Goal: Information Seeking & Learning: Learn about a topic

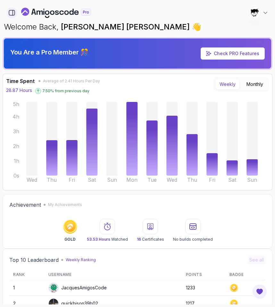
click at [13, 14] on icon "button" at bounding box center [13, 12] width 0 height 5
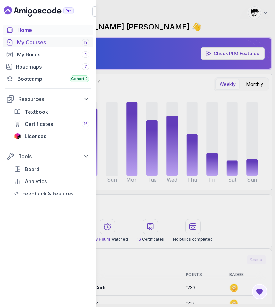
click at [27, 40] on div "My Courses 19" at bounding box center [53, 42] width 72 height 8
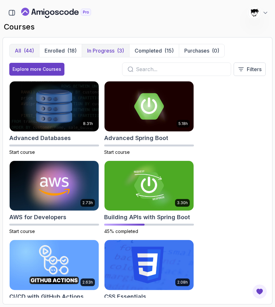
click at [103, 49] on p "In Progress" at bounding box center [100, 51] width 27 height 8
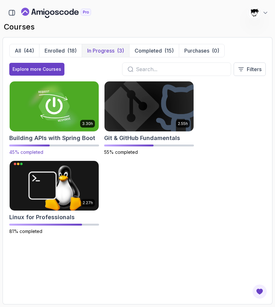
click at [73, 123] on img at bounding box center [53, 106] width 93 height 52
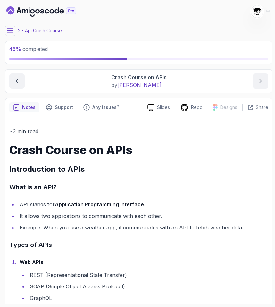
click at [7, 34] on button at bounding box center [10, 31] width 10 height 10
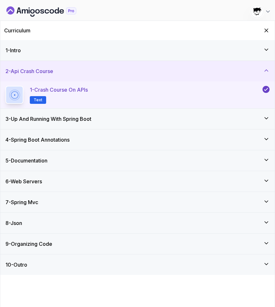
click at [53, 181] on div "6 - Web Servers" at bounding box center [137, 181] width 264 height 8
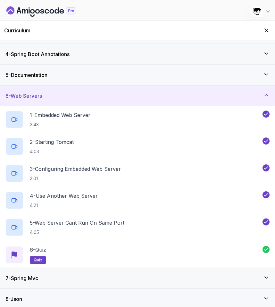
scroll to position [82, 0]
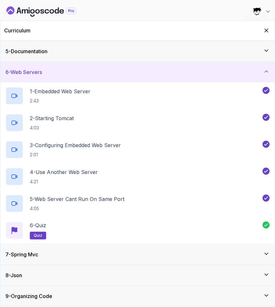
click at [51, 250] on div "7 - Spring Mvc" at bounding box center [137, 254] width 274 height 20
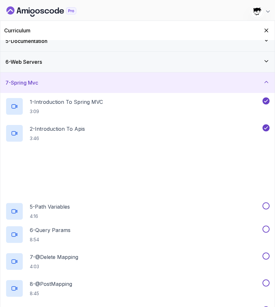
scroll to position [103, 0]
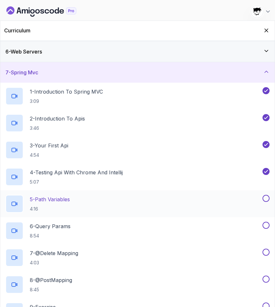
click at [53, 197] on p "5 - Path Variables" at bounding box center [50, 199] width 40 height 8
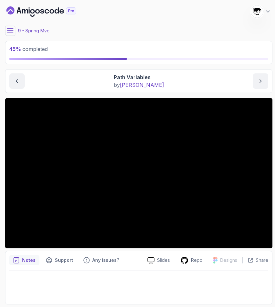
click at [11, 33] on icon at bounding box center [10, 30] width 6 height 4
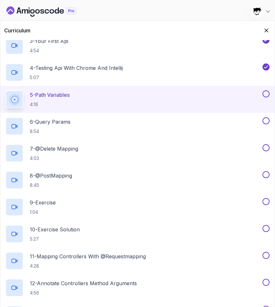
scroll to position [207, 0]
click at [266, 27] on icon "Hide Curriculum for mobile" at bounding box center [266, 30] width 7 height 7
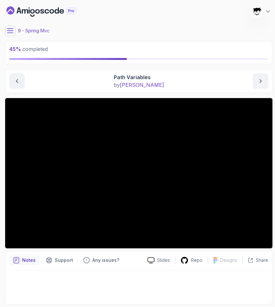
click at [12, 33] on icon at bounding box center [10, 31] width 6 height 6
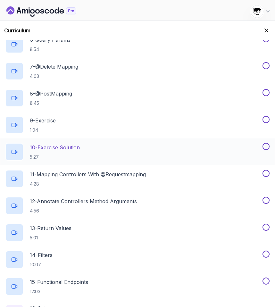
scroll to position [351, 0]
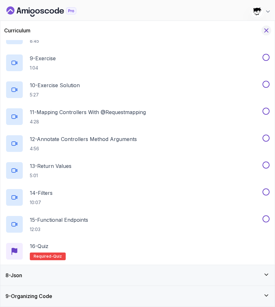
click at [268, 30] on icon "Hide Curriculum for mobile" at bounding box center [266, 30] width 7 height 7
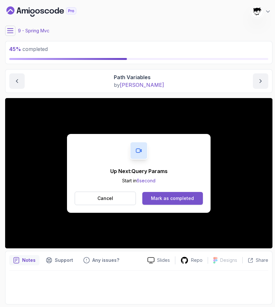
click at [192, 193] on button "Mark as completed" at bounding box center [172, 198] width 61 height 13
click at [168, 192] on button "Mark as completed" at bounding box center [172, 198] width 61 height 13
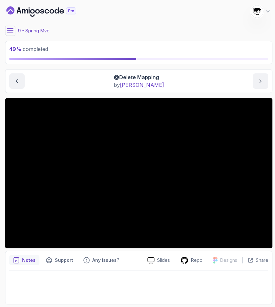
click at [12, 29] on icon at bounding box center [10, 31] width 6 height 6
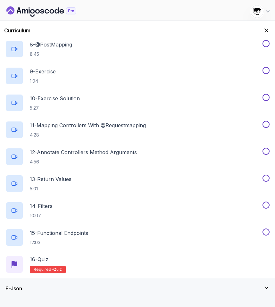
scroll to position [347, 0]
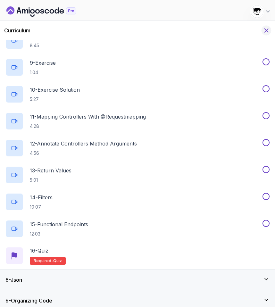
click at [264, 29] on icon "Hide Curriculum for mobile" at bounding box center [266, 31] width 4 height 4
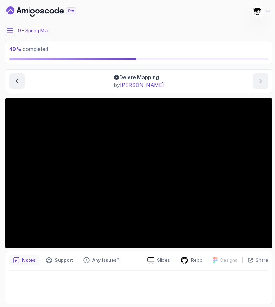
click at [11, 31] on icon at bounding box center [10, 31] width 6 height 6
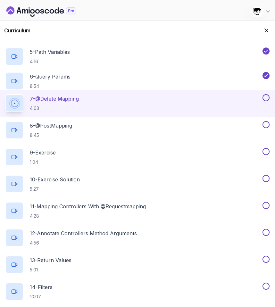
scroll to position [351, 0]
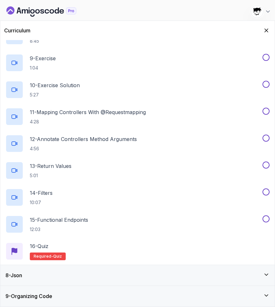
click at [33, 268] on div "8 - Json" at bounding box center [137, 275] width 264 height 8
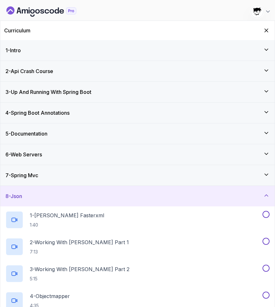
scroll to position [55, 0]
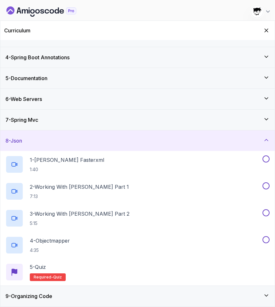
click at [36, 140] on div "8 - Json" at bounding box center [137, 141] width 264 height 8
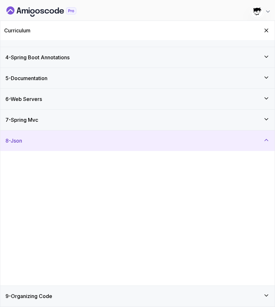
scroll to position [0, 0]
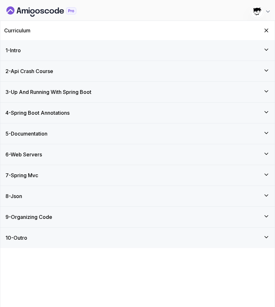
click at [36, 241] on div "10 - Outro" at bounding box center [137, 237] width 274 height 20
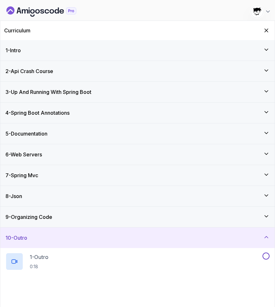
click at [36, 241] on div "10 - Outro" at bounding box center [137, 238] width 264 height 8
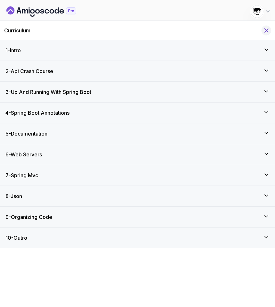
click at [267, 33] on icon "Hide Curriculum for mobile" at bounding box center [266, 30] width 7 height 7
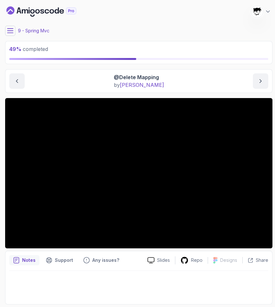
click at [8, 28] on icon at bounding box center [10, 31] width 6 height 6
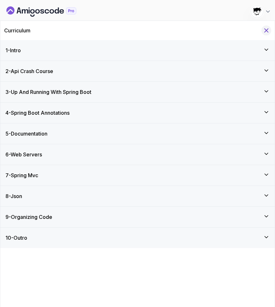
click at [265, 33] on icon "Hide Curriculum for mobile" at bounding box center [266, 30] width 7 height 7
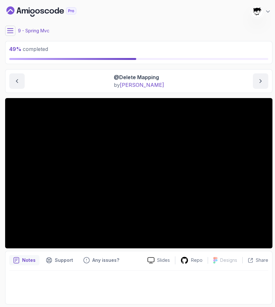
click at [19, 34] on div "9 - Spring Mvc" at bounding box center [138, 31] width 267 height 10
click at [10, 31] on icon at bounding box center [10, 31] width 6 height 6
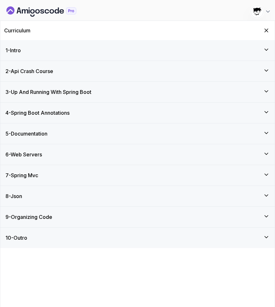
click at [35, 180] on div "7 - Spring Mvc" at bounding box center [137, 175] width 274 height 20
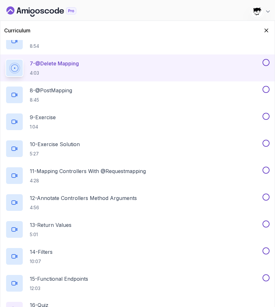
scroll to position [277, 0]
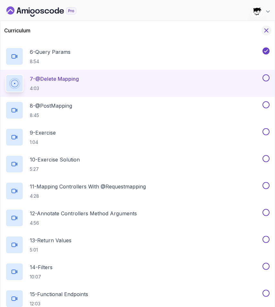
click at [268, 28] on icon "Hide Curriculum for mobile" at bounding box center [266, 30] width 7 height 7
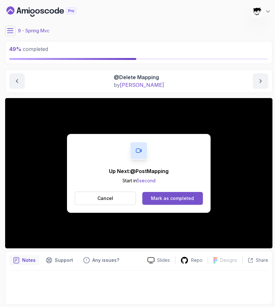
click at [163, 199] on div "Mark as completed" at bounding box center [172, 198] width 43 height 6
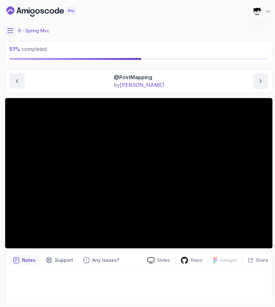
click at [12, 33] on icon at bounding box center [10, 30] width 6 height 4
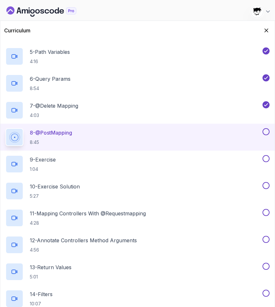
scroll to position [251, 0]
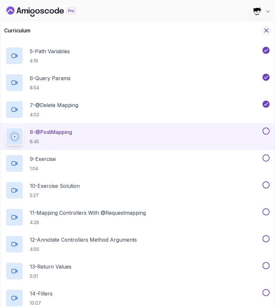
click at [264, 30] on icon "Hide Curriculum for mobile" at bounding box center [266, 30] width 7 height 7
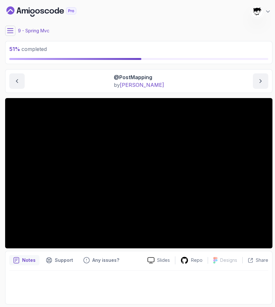
click at [12, 34] on button at bounding box center [10, 31] width 10 height 10
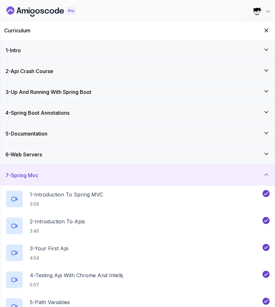
click at [27, 12] on icon "Dashboard" at bounding box center [25, 11] width 6 height 4
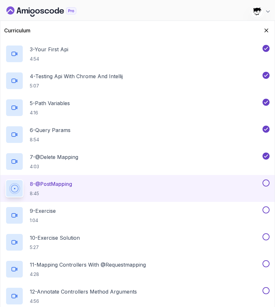
scroll to position [274, 0]
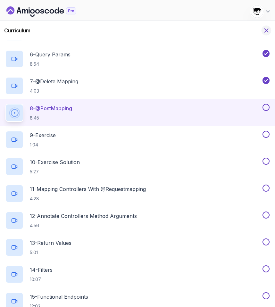
click at [265, 27] on icon "Hide Curriculum for mobile" at bounding box center [266, 30] width 7 height 7
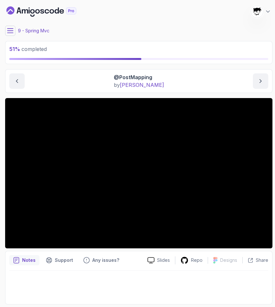
click at [131, 30] on div "9 - Spring Mvc" at bounding box center [138, 31] width 267 height 10
click at [10, 30] on icon at bounding box center [10, 30] width 6 height 4
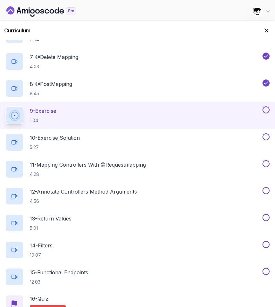
scroll to position [304, 0]
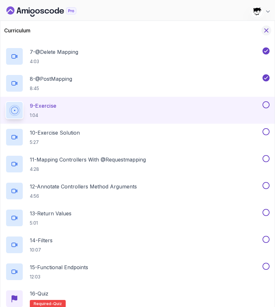
click at [264, 30] on icon "Hide Curriculum for mobile" at bounding box center [266, 30] width 7 height 7
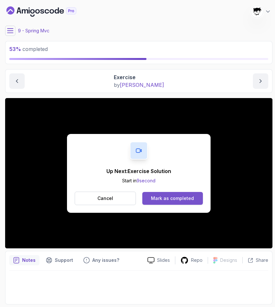
click at [176, 197] on div "Mark as completed" at bounding box center [172, 198] width 43 height 6
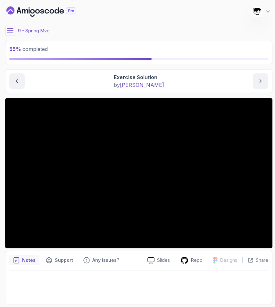
click at [10, 29] on icon at bounding box center [10, 31] width 6 height 6
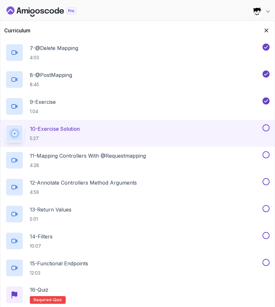
scroll to position [351, 0]
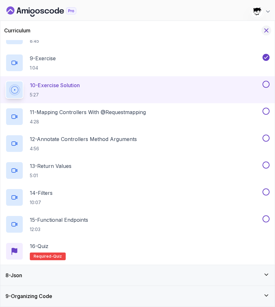
click at [268, 33] on icon "Hide Curriculum for mobile" at bounding box center [266, 30] width 7 height 7
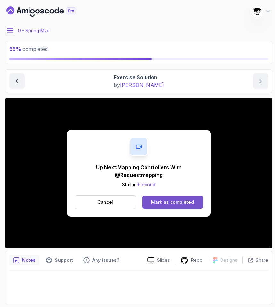
click at [160, 198] on button "Mark as completed" at bounding box center [172, 202] width 61 height 13
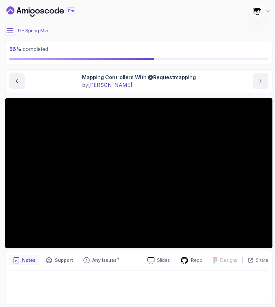
click at [14, 34] on button at bounding box center [10, 31] width 10 height 10
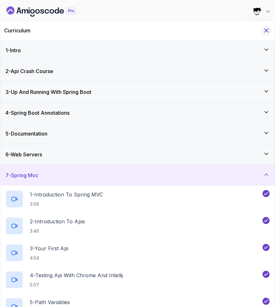
click at [264, 30] on icon "Hide Curriculum for mobile" at bounding box center [266, 30] width 7 height 7
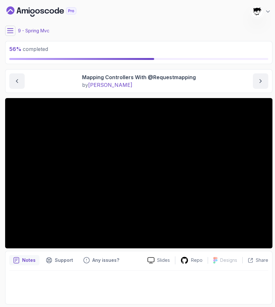
click at [11, 35] on button at bounding box center [10, 31] width 10 height 10
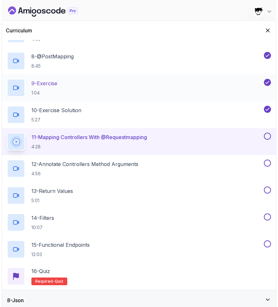
scroll to position [351, 0]
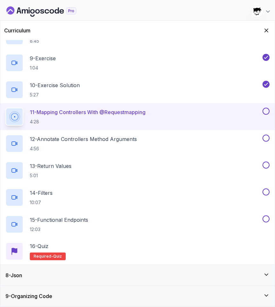
click at [267, 25] on div "Curriculum" at bounding box center [137, 30] width 274 height 19
click at [267, 26] on div "Curriculum" at bounding box center [137, 30] width 274 height 19
click at [266, 29] on icon "Hide Curriculum for mobile" at bounding box center [266, 30] width 7 height 7
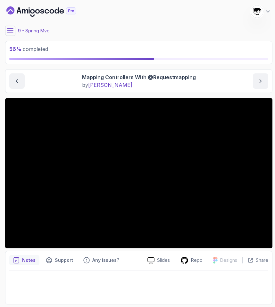
click at [25, 16] on icon "Dashboard" at bounding box center [41, 11] width 70 height 10
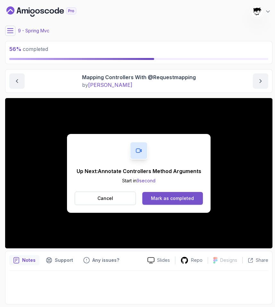
click at [157, 194] on button "Mark as completed" at bounding box center [172, 198] width 61 height 13
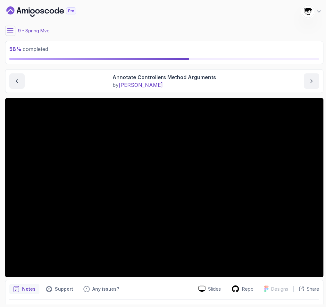
click at [70, 88] on div "Annotate Controllers Method Arguments by nelson" at bounding box center [164, 80] width 310 height 15
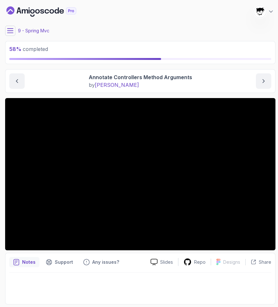
click at [11, 34] on icon at bounding box center [10, 31] width 6 height 6
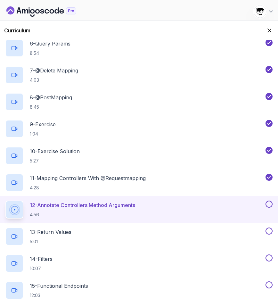
scroll to position [351, 0]
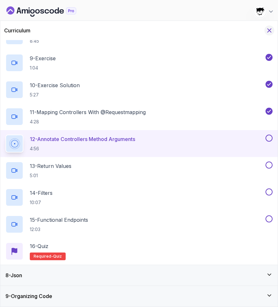
click at [268, 28] on icon "Hide Curriculum for mobile" at bounding box center [269, 30] width 7 height 7
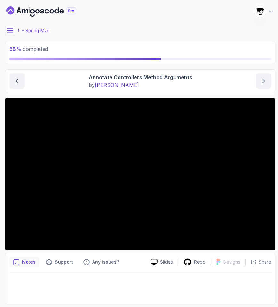
click at [11, 28] on icon at bounding box center [10, 31] width 6 height 6
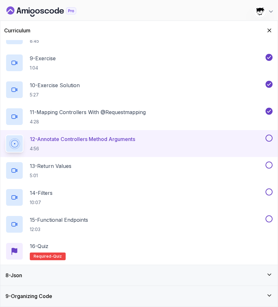
click at [69, 268] on div "8 - Json" at bounding box center [138, 275] width 277 height 20
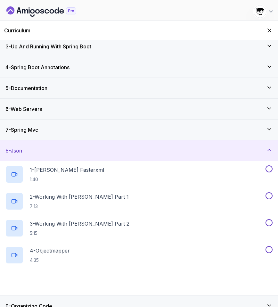
scroll to position [55, 0]
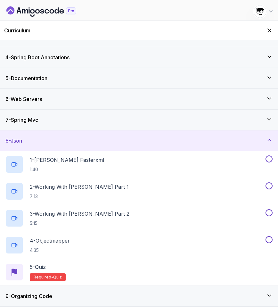
click at [266, 34] on div "Curriculum" at bounding box center [138, 30] width 277 height 19
click at [273, 25] on div "Curriculum" at bounding box center [138, 30] width 277 height 19
click at [272, 26] on div "Curriculum" at bounding box center [138, 30] width 277 height 19
click at [272, 27] on icon "Hide Curriculum for mobile" at bounding box center [269, 30] width 7 height 7
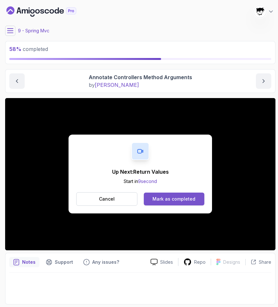
click at [180, 198] on div "Mark as completed" at bounding box center [173, 199] width 43 height 6
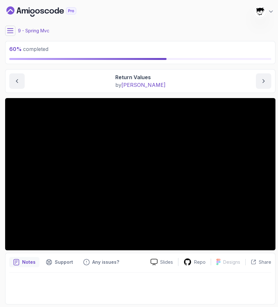
click at [182, 73] on div "Return Values by nelson" at bounding box center [140, 80] width 262 height 15
click at [9, 28] on icon at bounding box center [10, 31] width 6 height 6
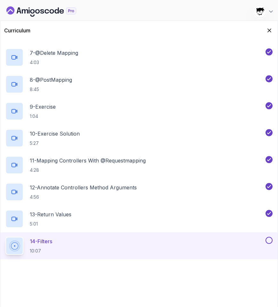
scroll to position [316, 0]
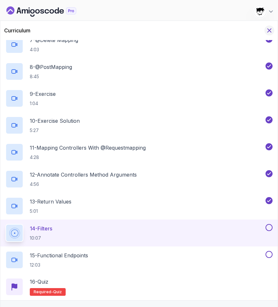
click at [267, 33] on icon "Hide Curriculum for mobile" at bounding box center [269, 30] width 7 height 7
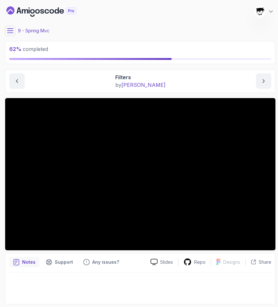
click at [9, 32] on icon at bounding box center [10, 31] width 6 height 6
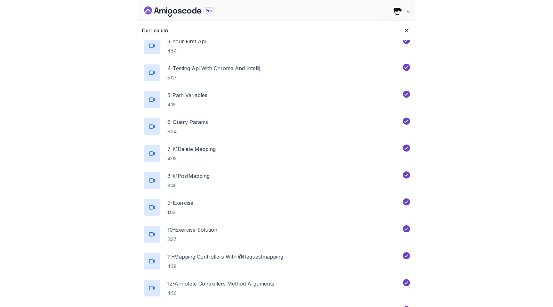
scroll to position [348, 0]
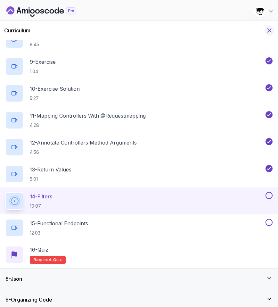
click at [269, 28] on icon "Hide Curriculum for mobile" at bounding box center [269, 30] width 7 height 7
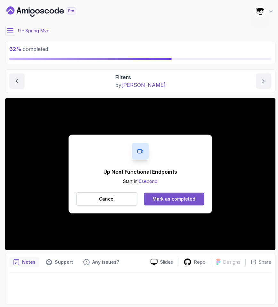
click at [170, 200] on div "Mark as completed" at bounding box center [173, 199] width 43 height 6
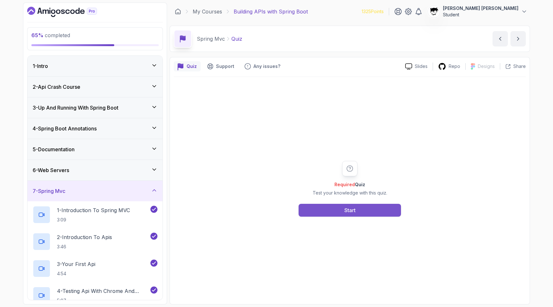
click at [274, 206] on button "Start" at bounding box center [350, 210] width 102 height 13
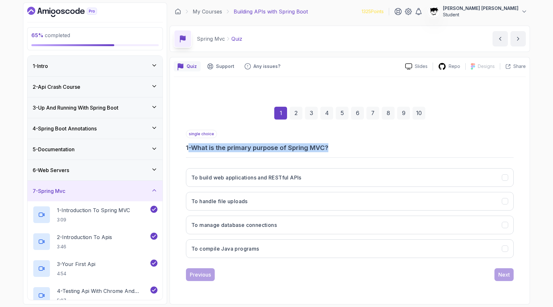
drag, startPoint x: 189, startPoint y: 144, endPoint x: 407, endPoint y: 145, distance: 217.4
click at [274, 145] on h3 "1 - What is the primary purpose of Spring MVC?" at bounding box center [350, 147] width 328 height 9
drag, startPoint x: 192, startPoint y: 147, endPoint x: 390, endPoint y: 149, distance: 197.9
click at [274, 149] on h3 "1 - What is the primary purpose of Spring MVC?" at bounding box center [350, 147] width 328 height 9
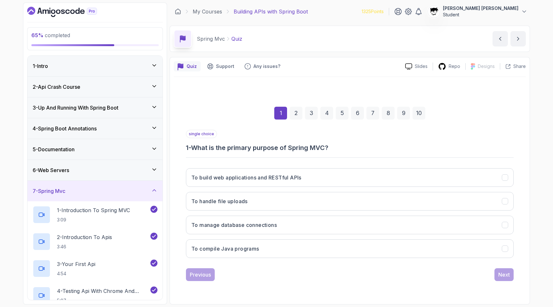
click at [274, 149] on h3 "1 - What is the primary purpose of Spring MVC?" at bounding box center [350, 147] width 328 height 9
click at [203, 173] on button "To build web applications and RESTful APIs" at bounding box center [350, 177] width 328 height 19
click at [274, 268] on div "Previous Next" at bounding box center [350, 274] width 328 height 13
click at [274, 268] on div "Next" at bounding box center [504, 275] width 12 height 8
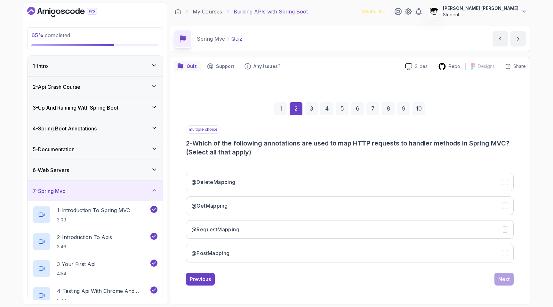
click at [224, 148] on h3 "2 - Which of the following annotations are used to map HTTP requests to handler…" at bounding box center [350, 148] width 328 height 18
click at [250, 157] on div "multiple choice 2 - Which of the following annotations are used to map HTTP req…" at bounding box center [350, 196] width 328 height 142
click at [248, 153] on h3 "2 - Which of the following annotations are used to map HTTP requests to handler…" at bounding box center [350, 148] width 328 height 18
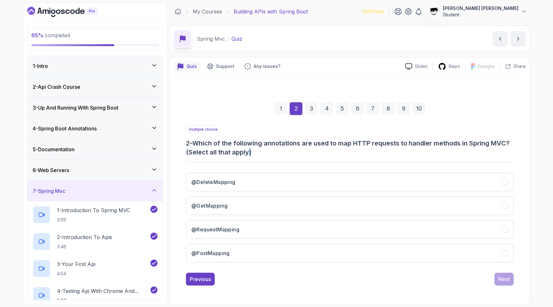
click at [248, 153] on h3 "2 - Which of the following annotations are used to map HTTP requests to handler…" at bounding box center [350, 148] width 328 height 18
click at [255, 153] on h3 "2 - Which of the following annotations are used to map HTTP requests to handler…" at bounding box center [350, 148] width 328 height 18
click at [195, 177] on button "@DeleteMapping" at bounding box center [350, 182] width 328 height 19
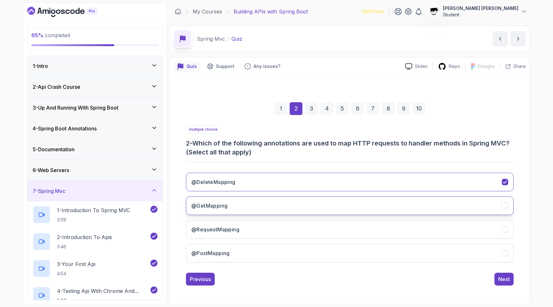
click at [208, 200] on button "@GetMapping" at bounding box center [350, 205] width 328 height 19
click at [215, 225] on h3 "@RequestMapping" at bounding box center [215, 229] width 48 height 8
click at [215, 227] on h3 "@RequestMapping" at bounding box center [215, 229] width 48 height 8
click at [223, 252] on h3 "@PostMapping" at bounding box center [210, 253] width 38 height 8
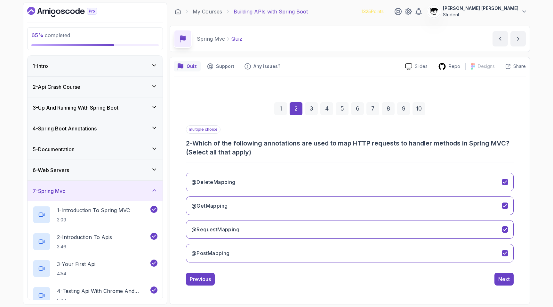
click at [274, 268] on div "Previous Next" at bounding box center [350, 278] width 328 height 13
click at [274, 268] on div "Next" at bounding box center [504, 279] width 12 height 8
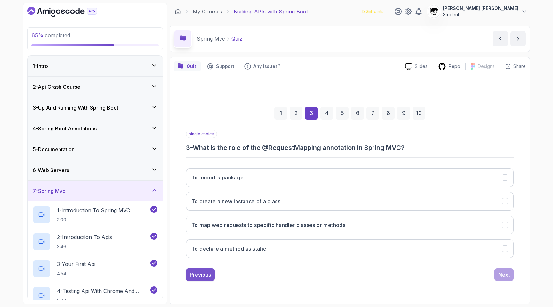
click at [207, 268] on div "Previous" at bounding box center [200, 275] width 21 height 8
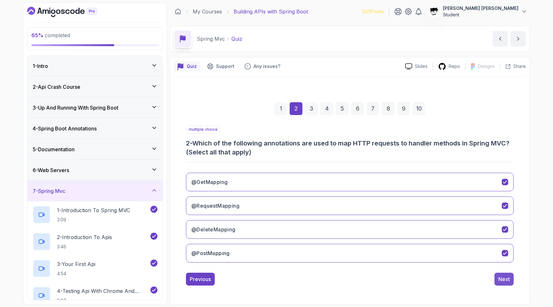
click at [274, 268] on button "Next" at bounding box center [504, 278] width 19 height 13
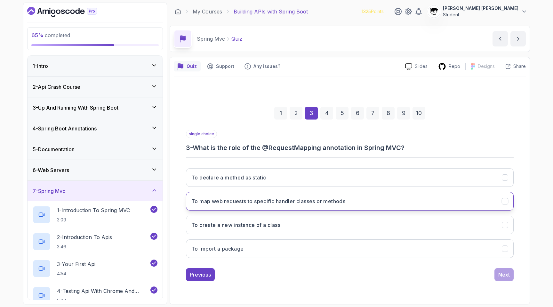
click at [274, 198] on h3 "To map web requests to specific handler classes or methods" at bounding box center [268, 201] width 154 height 8
click at [274, 268] on div "1 2 3 4 5 6 7 8 9 10 single choice 3 - What is the role of the @RequestMapping …" at bounding box center [350, 188] width 352 height 195
click at [274, 268] on button "Next" at bounding box center [504, 274] width 19 height 13
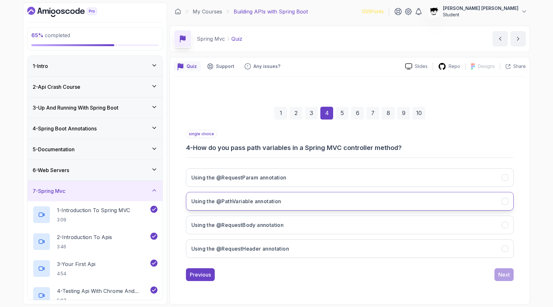
click at [237, 193] on button "Using the @PathVariable annotation" at bounding box center [350, 201] width 328 height 19
click at [274, 268] on div "1 2 3 4 5 6 7 8 9 10 single choice 4 - How do you pass path variables in a Spri…" at bounding box center [350, 188] width 352 height 195
click at [274, 268] on div "Next" at bounding box center [504, 275] width 12 height 8
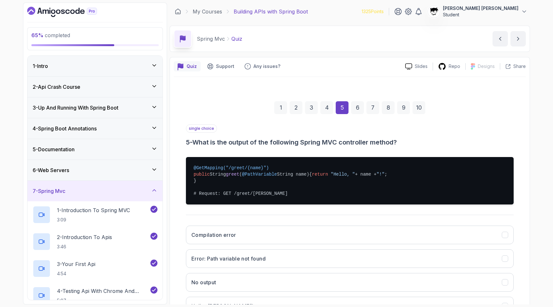
scroll to position [59, 0]
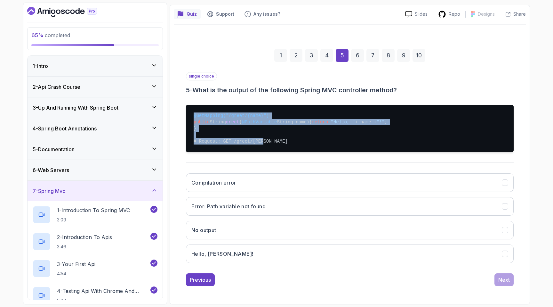
drag, startPoint x: 182, startPoint y: 108, endPoint x: 286, endPoint y: 139, distance: 108.1
click at [274, 139] on div "1 2 3 4 5 6 7 8 9 10 single choice 5 - What is the output of the following Spri…" at bounding box center [350, 162] width 352 height 257
click at [274, 139] on pre "@GetMapping("/greet/{name}") public String greet ( @PathVariable String name) {…" at bounding box center [350, 128] width 328 height 47
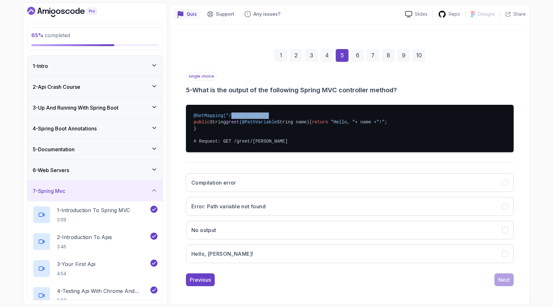
drag, startPoint x: 230, startPoint y: 106, endPoint x: 285, endPoint y: 106, distance: 55.1
click at [274, 106] on pre "@GetMapping("/greet/{name}") public String greet ( @PathVariable String name) {…" at bounding box center [350, 128] width 328 height 47
drag, startPoint x: 220, startPoint y: 123, endPoint x: 347, endPoint y: 123, distance: 127.7
click at [274, 123] on pre "@GetMapping("/greet/{name}") public String greet ( @PathVariable String name) {…" at bounding box center [350, 128] width 328 height 47
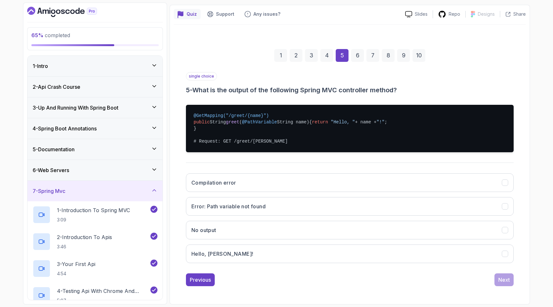
click at [260, 119] on span "@PathVariable" at bounding box center [259, 121] width 35 height 5
click at [259, 113] on span "@GetMapping("/greet/{name}")" at bounding box center [231, 115] width 75 height 5
click at [274, 119] on pre "@GetMapping("/greet/{name}") public String greet ( @PathVariable String name) {…" at bounding box center [350, 128] width 328 height 47
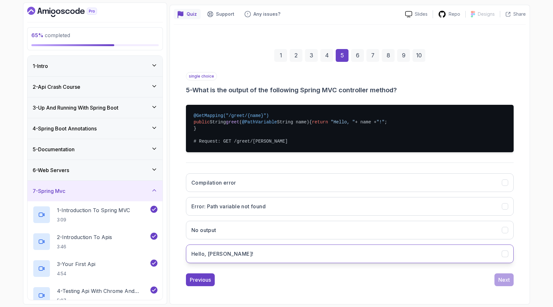
click at [237, 252] on button "Hello, John!" at bounding box center [350, 253] width 328 height 19
click at [274, 268] on div "Next" at bounding box center [504, 280] width 12 height 8
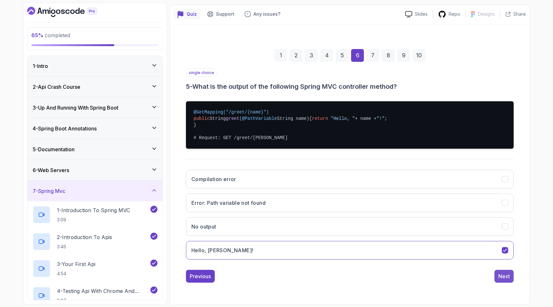
scroll to position [0, 0]
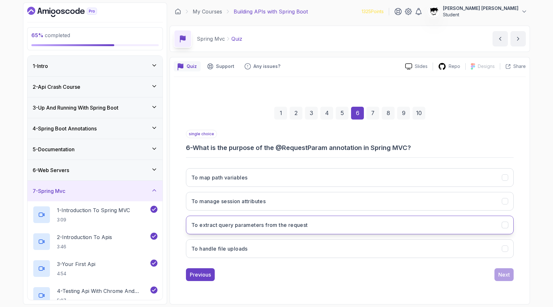
click at [274, 223] on h3 "To extract query parameters from the request" at bounding box center [249, 225] width 117 height 8
click at [274, 268] on div "Next" at bounding box center [504, 275] width 12 height 8
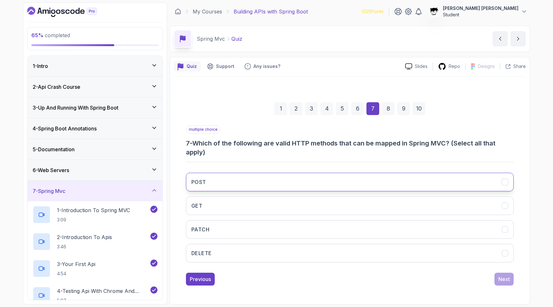
click at [260, 189] on button "POST" at bounding box center [350, 182] width 328 height 19
click at [251, 212] on button "GET" at bounding box center [350, 205] width 328 height 19
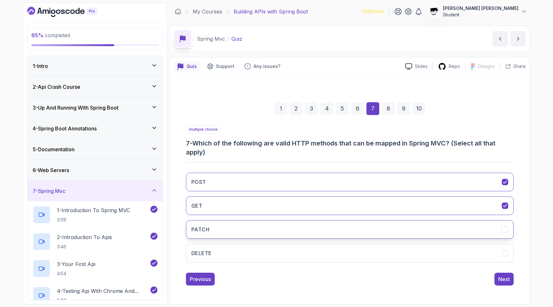
click at [247, 225] on button "PATCH" at bounding box center [350, 229] width 328 height 19
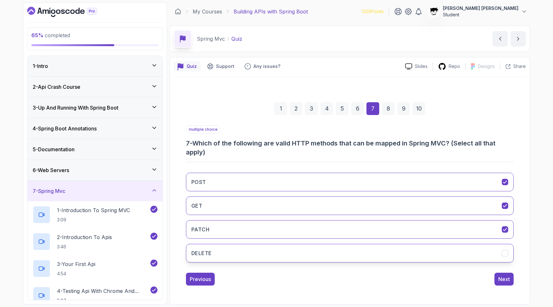
click at [248, 255] on button "DELETE" at bounding box center [350, 253] width 328 height 19
click at [274, 268] on button "Next" at bounding box center [504, 278] width 19 height 13
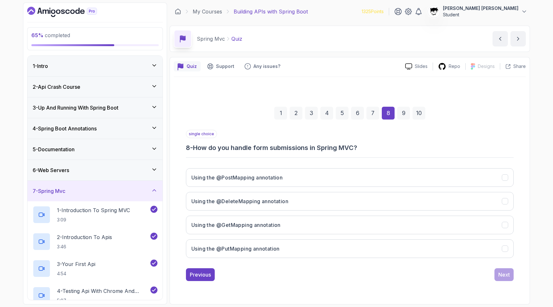
drag, startPoint x: 210, startPoint y: 138, endPoint x: 398, endPoint y: 138, distance: 188.2
click at [274, 138] on div "single choice 8 - How do you handle form submissions in Spring MVC?" at bounding box center [350, 141] width 328 height 22
click at [226, 174] on h3 "Using the @PostMapping annotation" at bounding box center [236, 178] width 91 height 8
click at [274, 268] on button "Next" at bounding box center [504, 274] width 19 height 13
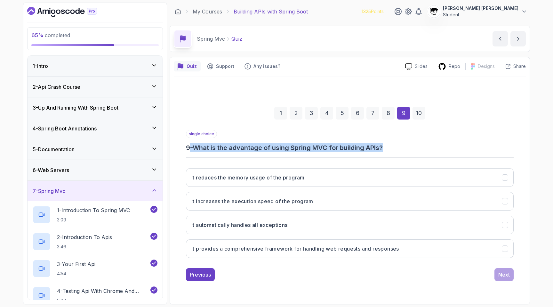
drag, startPoint x: 189, startPoint y: 150, endPoint x: 419, endPoint y: 149, distance: 230.2
click at [274, 149] on h3 "9 - What is the advantage of using Spring MVC for building APIs?" at bounding box center [350, 147] width 328 height 9
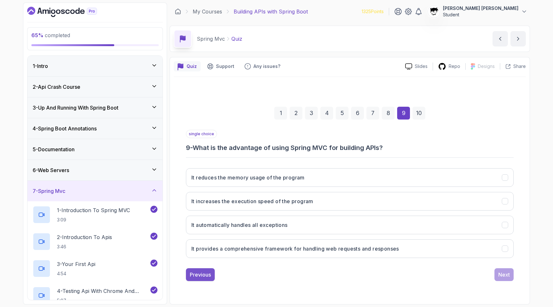
click at [206, 268] on div "Previous" at bounding box center [200, 275] width 21 height 8
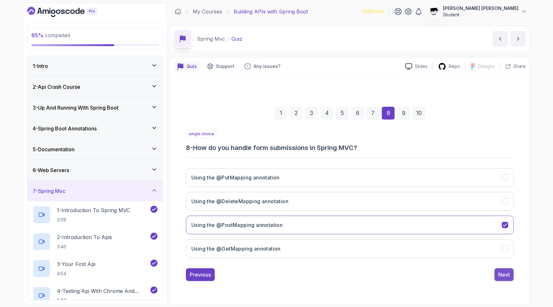
click at [274, 268] on button "Next" at bounding box center [504, 274] width 19 height 13
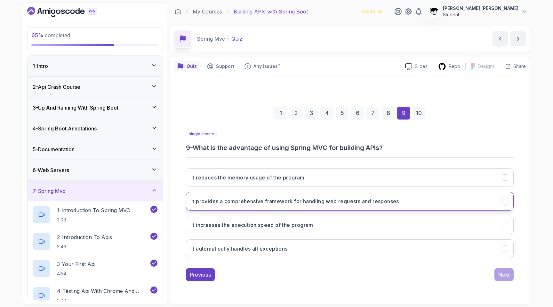
click at [274, 200] on h3 "It provides a comprehensive framework for handling web requests and responses" at bounding box center [295, 201] width 208 height 8
click at [274, 268] on button "Next" at bounding box center [504, 274] width 19 height 13
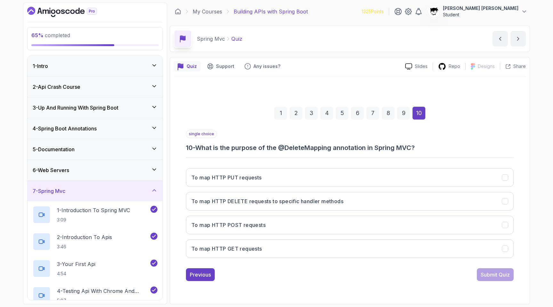
click at [232, 153] on div "single choice 10 - What is the purpose of the @DeleteMapping annotation in Spri…" at bounding box center [350, 196] width 328 height 133
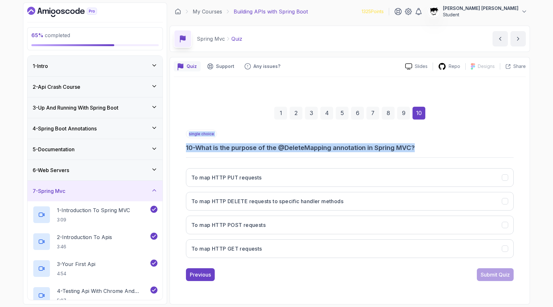
click at [232, 153] on div "single choice 10 - What is the purpose of the @DeleteMapping annotation in Spri…" at bounding box center [350, 196] width 328 height 133
click at [215, 206] on button "To map HTTP DELETE requests to specific handler methods" at bounding box center [350, 201] width 328 height 19
click at [274, 268] on button "Submit Quiz" at bounding box center [495, 274] width 37 height 13
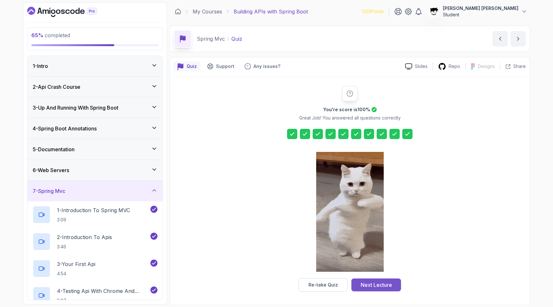
click at [274, 268] on button "Next Lecture" at bounding box center [377, 284] width 50 height 13
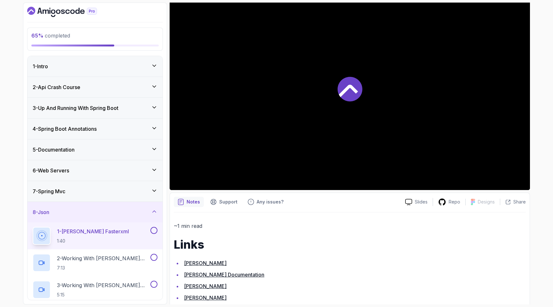
scroll to position [83, 0]
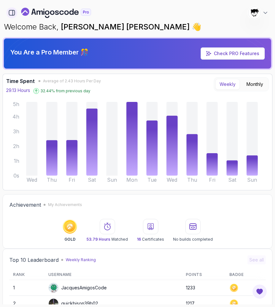
click at [14, 11] on icon "button" at bounding box center [11, 12] width 7 height 7
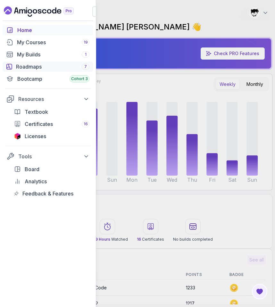
click at [32, 70] on link "Roadmaps 7" at bounding box center [48, 66] width 91 height 10
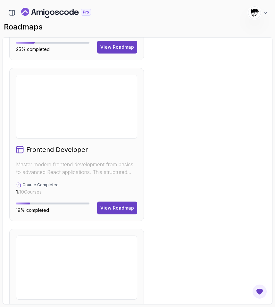
scroll to position [630, 0]
